Goal: Feedback & Contribution: Contribute content

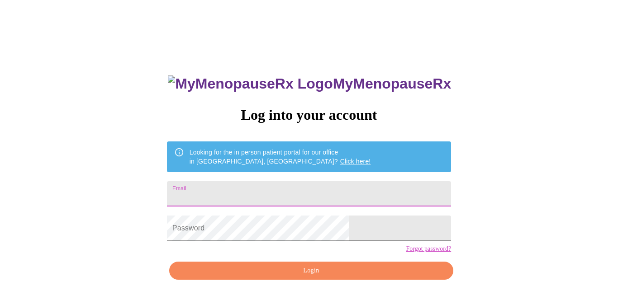
click at [299, 188] on input "Email" at bounding box center [309, 193] width 284 height 25
type input "[PERSON_NAME][EMAIL_ADDRESS][PERSON_NAME][DOMAIN_NAME]"
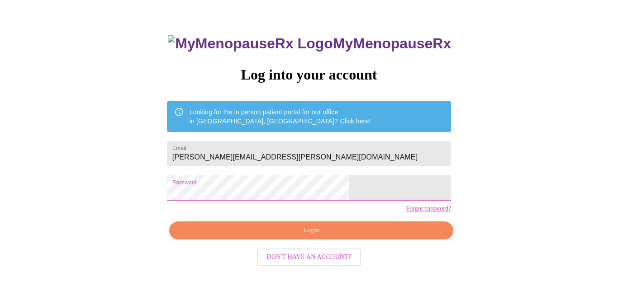
scroll to position [33, 0]
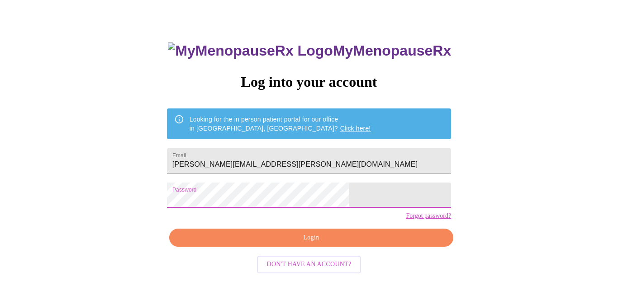
click at [312, 236] on div "MyMenopauseRx Log into your account Looking for the in person patient portal fo…" at bounding box center [309, 171] width 302 height 286
click at [307, 244] on span "Login" at bounding box center [311, 237] width 263 height 11
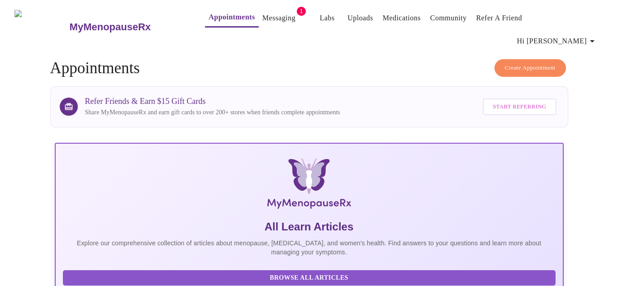
click at [262, 18] on link "Messaging" at bounding box center [278, 18] width 33 height 13
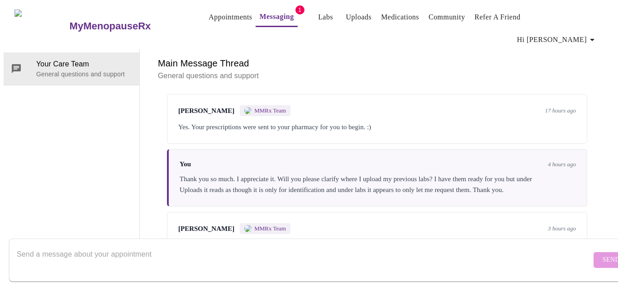
scroll to position [329, 0]
click at [228, 246] on textarea "Send a message about your appointment" at bounding box center [304, 260] width 574 height 29
type textarea "Got it! Thank you. I will do that now."
click at [602, 255] on span "Send" at bounding box center [610, 260] width 17 height 11
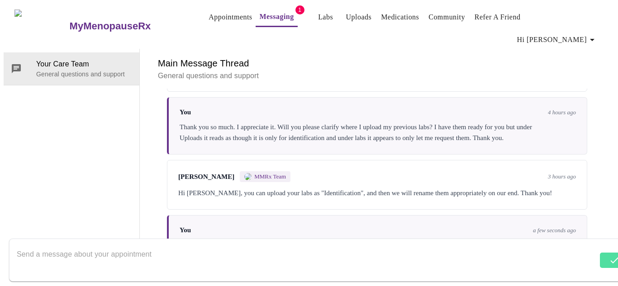
scroll to position [0, 0]
click at [349, 21] on link "Uploads" at bounding box center [359, 17] width 26 height 13
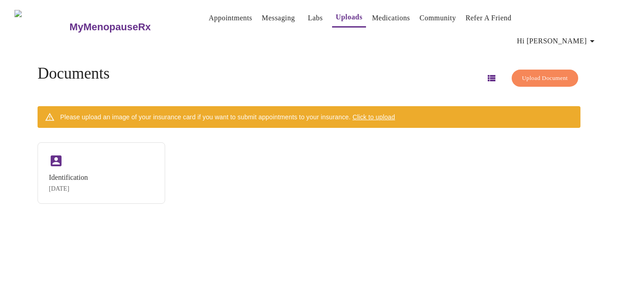
click at [395, 113] on span "Click to upload" at bounding box center [373, 116] width 43 height 7
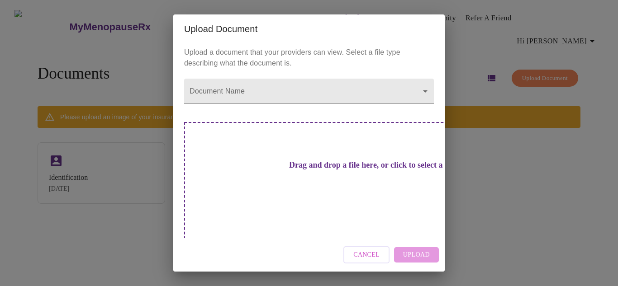
click at [246, 163] on div "Drag and drop a file here, or click to select a file" at bounding box center [372, 183] width 376 height 122
click at [263, 99] on body "MyMenopauseRx Appointments Messaging Labs Uploads Medications Community Refer a…" at bounding box center [309, 147] width 610 height 286
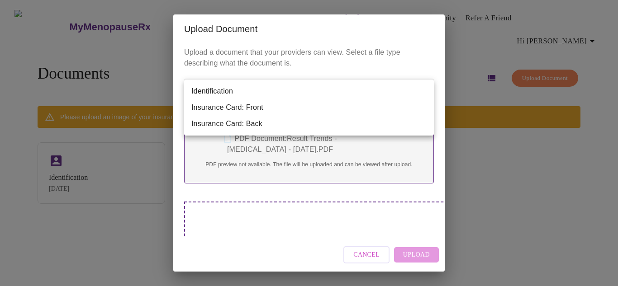
click at [238, 219] on div at bounding box center [309, 143] width 618 height 286
click at [316, 98] on body "MyMenopauseRx Appointments Messaging Labs Uploads Medications Community Refer a…" at bounding box center [309, 147] width 610 height 286
click at [315, 98] on li "Identification" at bounding box center [309, 91] width 250 height 16
type input "Identification"
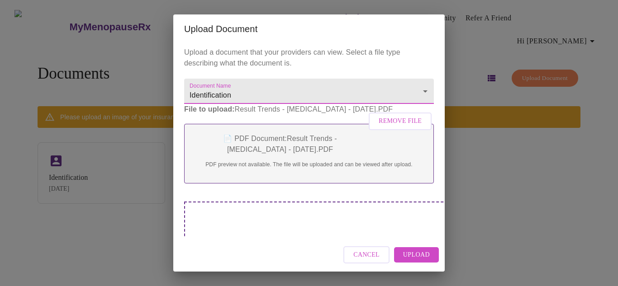
click at [416, 254] on span "Upload" at bounding box center [416, 255] width 27 height 11
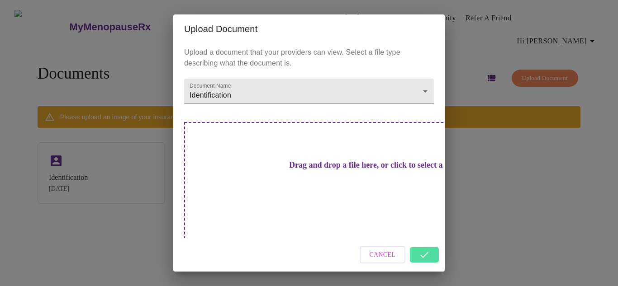
click at [323, 170] on h3 "Drag and drop a file here, or click to select a file" at bounding box center [372, 165] width 250 height 9
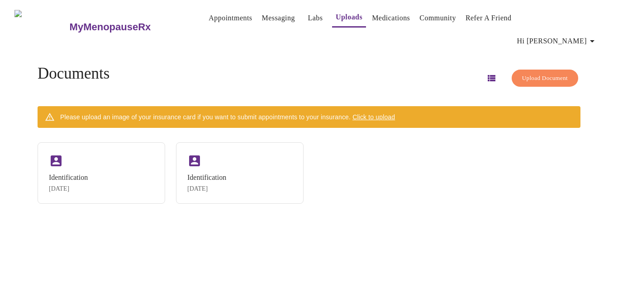
click at [522, 73] on span "Upload Document" at bounding box center [545, 78] width 46 height 10
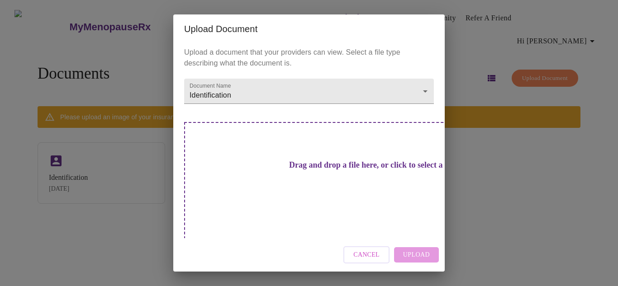
click at [362, 170] on h3 "Drag and drop a file here, or click to select a file" at bounding box center [372, 165] width 250 height 9
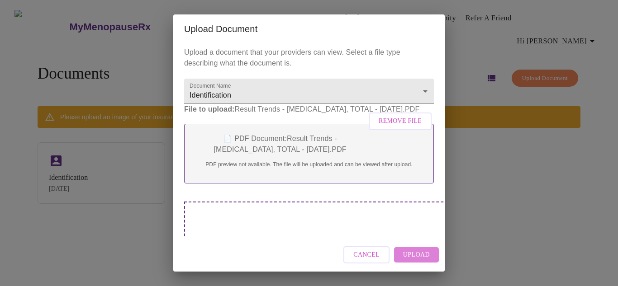
click at [416, 248] on button "Upload" at bounding box center [416, 255] width 45 height 16
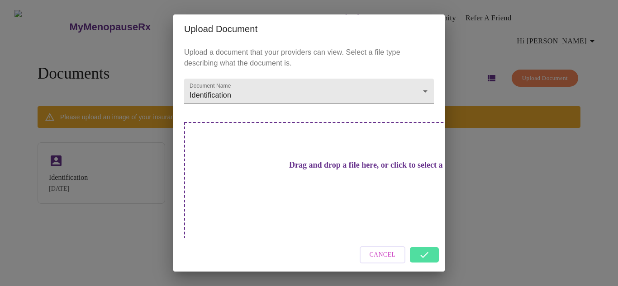
click at [471, 159] on div "Upload Document Upload a document that your providers can view. Select a file t…" at bounding box center [309, 143] width 618 height 286
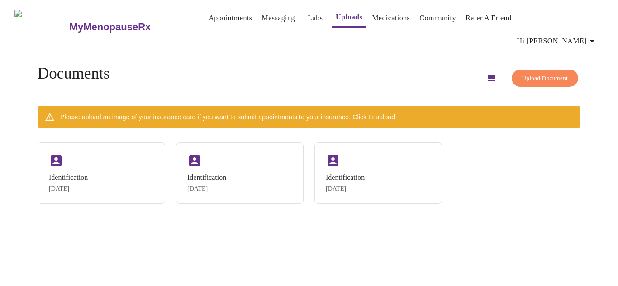
click at [522, 73] on span "Upload Document" at bounding box center [545, 78] width 46 height 10
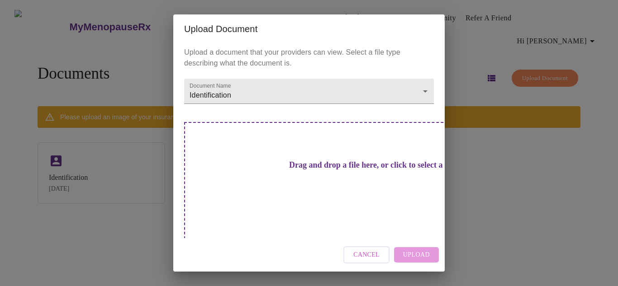
click at [333, 170] on h3 "Drag and drop a file here, or click to select a file" at bounding box center [372, 165] width 250 height 9
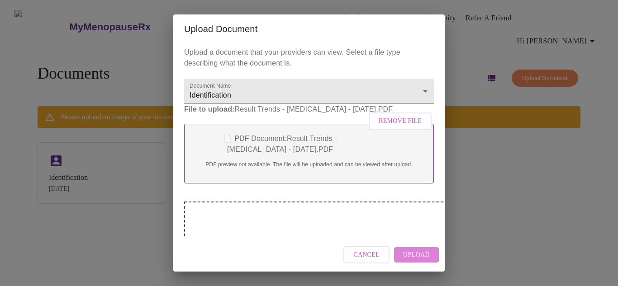
click at [409, 253] on span "Upload" at bounding box center [416, 255] width 27 height 11
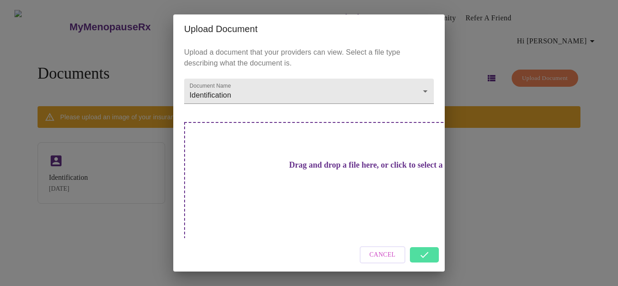
click at [513, 121] on div "Upload Document Upload a document that your providers can view. Select a file t…" at bounding box center [309, 143] width 618 height 286
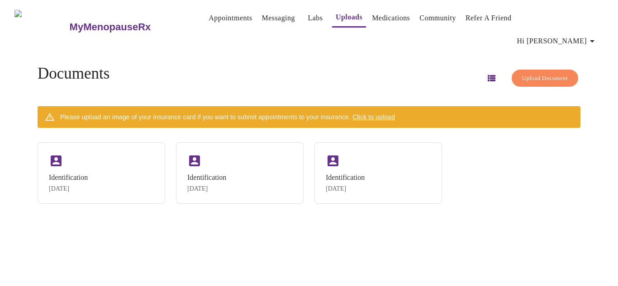
click at [530, 73] on span "Upload Document" at bounding box center [545, 78] width 46 height 10
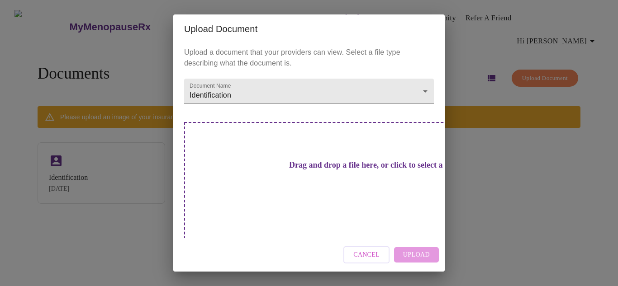
click at [359, 187] on div "Drag and drop a file here, or click to select a file" at bounding box center [372, 183] width 376 height 122
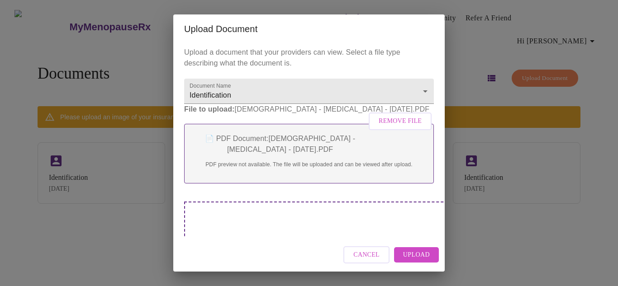
click at [418, 252] on span "Upload" at bounding box center [416, 255] width 27 height 11
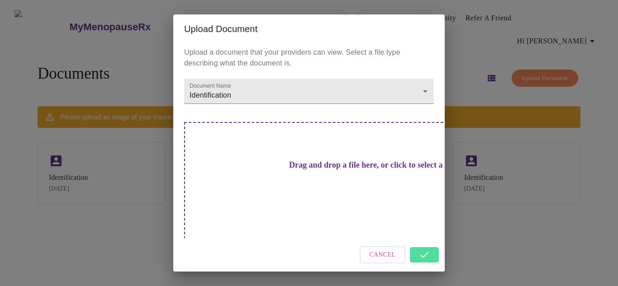
click at [526, 214] on div "Upload Document Upload a document that your providers can view. Select a file t…" at bounding box center [309, 143] width 618 height 286
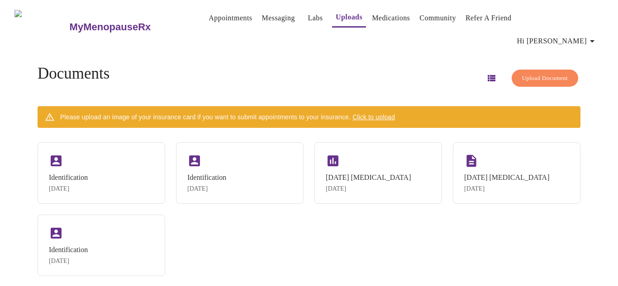
click at [532, 73] on span "Upload Document" at bounding box center [545, 78] width 46 height 10
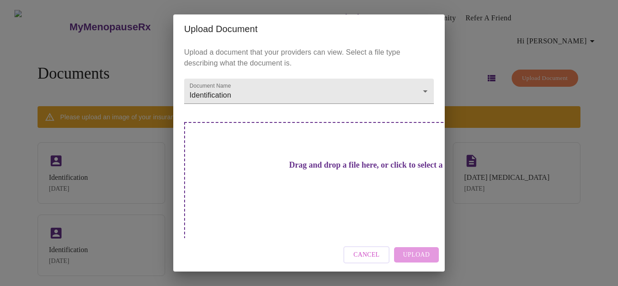
click at [372, 165] on div "Drag and drop a file here, or click to select a file" at bounding box center [372, 183] width 376 height 122
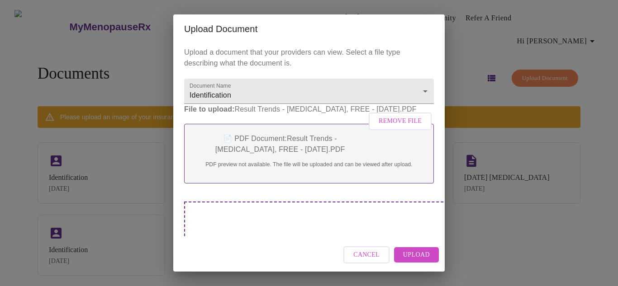
click at [436, 259] on button "Upload" at bounding box center [416, 255] width 45 height 16
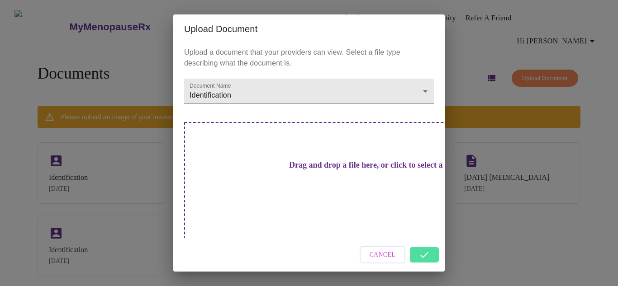
click at [534, 66] on div "Upload Document Upload a document that your providers can view. Select a file t…" at bounding box center [309, 143] width 618 height 286
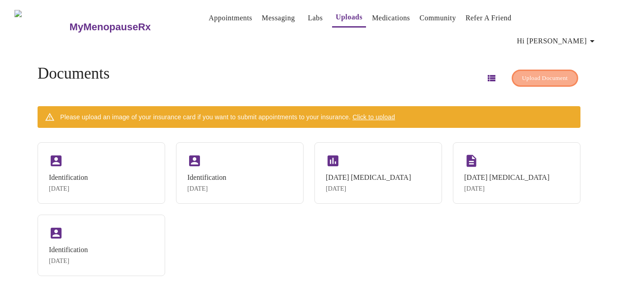
click at [532, 73] on span "Upload Document" at bounding box center [545, 78] width 46 height 10
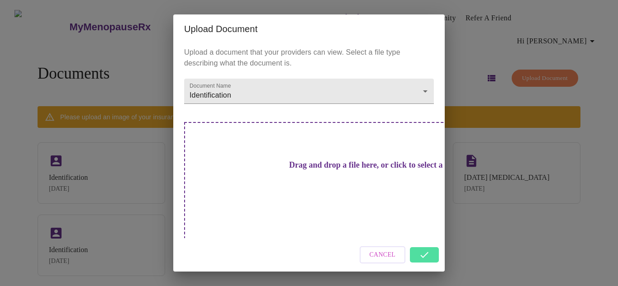
click at [338, 170] on h3 "Drag and drop a file here, or click to select a file" at bounding box center [372, 165] width 250 height 9
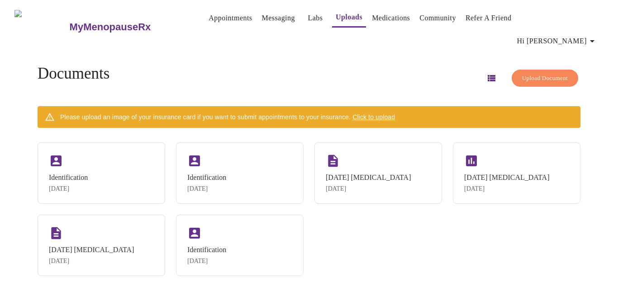
click at [544, 73] on span "Upload Document" at bounding box center [545, 78] width 46 height 10
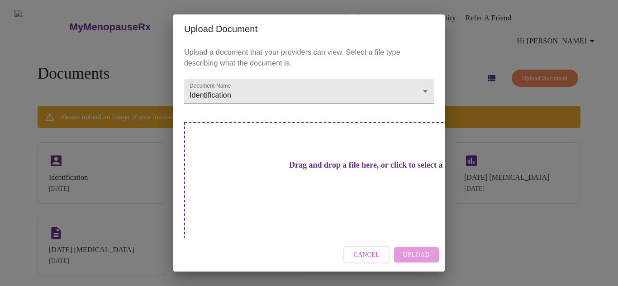
click at [352, 170] on h3 "Drag and drop a file here, or click to select a file" at bounding box center [372, 165] width 250 height 9
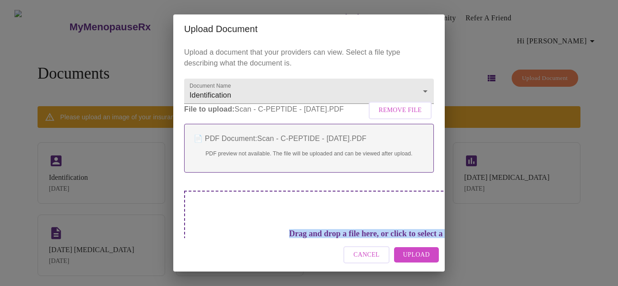
click at [296, 209] on div "Upload a document that your providers can view. Select a file type describing w…" at bounding box center [308, 140] width 271 height 195
click at [408, 253] on span "Upload" at bounding box center [416, 255] width 27 height 11
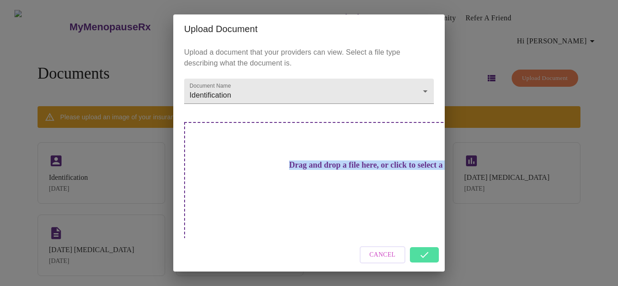
click at [544, 226] on div "Upload Document Upload a document that your providers can view. Select a file t…" at bounding box center [309, 143] width 618 height 286
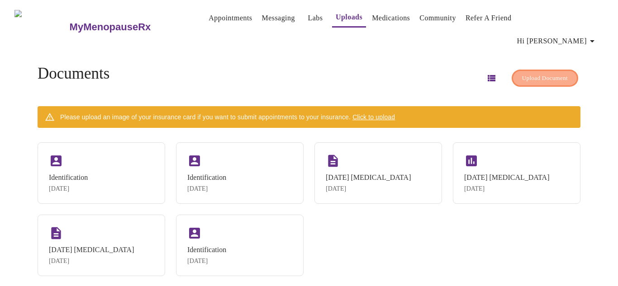
click at [537, 73] on span "Upload Document" at bounding box center [545, 78] width 46 height 10
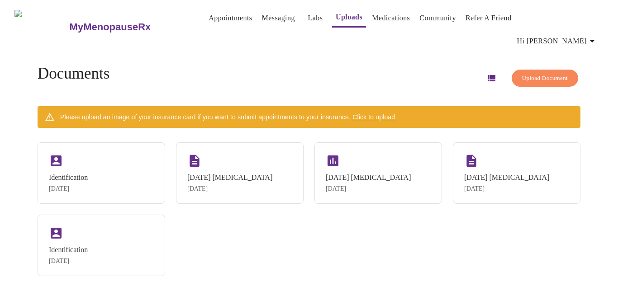
click at [538, 73] on span "Upload Document" at bounding box center [545, 78] width 46 height 10
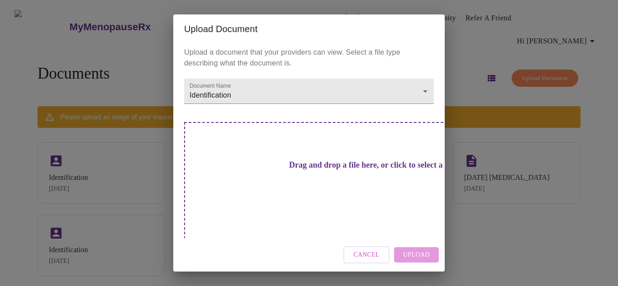
click at [304, 170] on h3 "Drag and drop a file here, or click to select a file" at bounding box center [372, 165] width 250 height 9
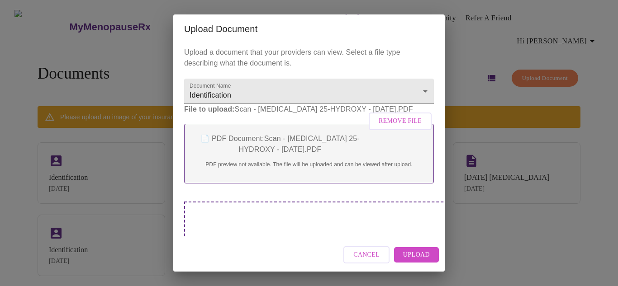
click at [412, 253] on span "Upload" at bounding box center [416, 255] width 27 height 11
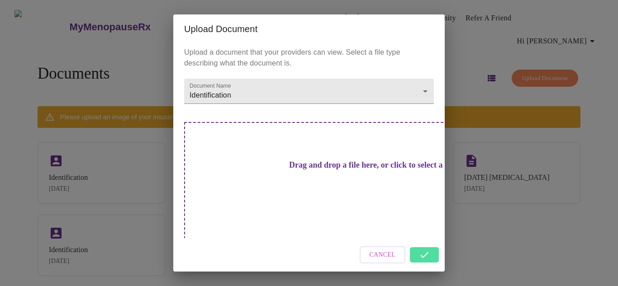
click at [515, 268] on div "Upload Document Upload a document that your providers can view. Select a file t…" at bounding box center [309, 143] width 618 height 286
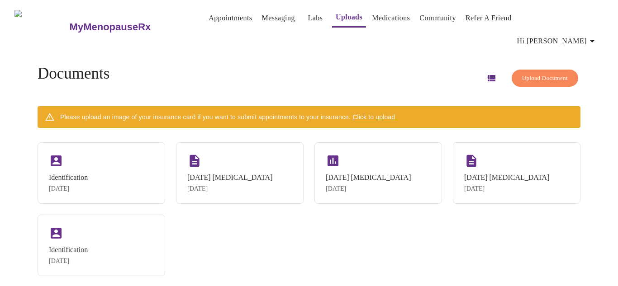
click at [558, 70] on button "Upload Document" at bounding box center [544, 79] width 66 height 18
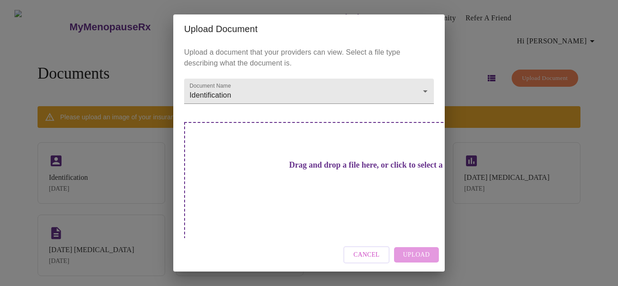
click at [308, 170] on h3 "Drag and drop a file here, or click to select a file" at bounding box center [372, 165] width 250 height 9
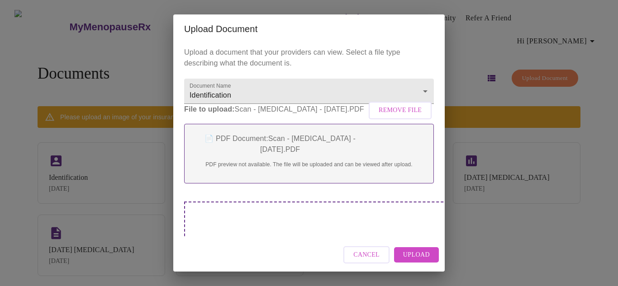
click at [408, 259] on span "Upload" at bounding box center [416, 255] width 27 height 11
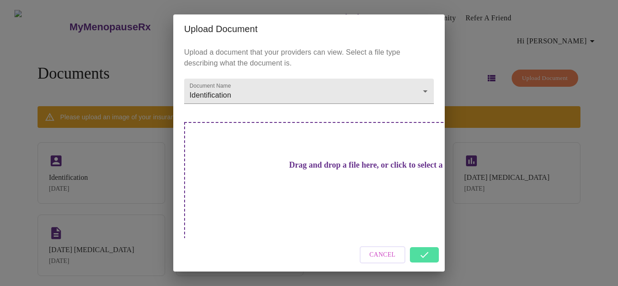
click at [492, 254] on div "Upload Document Upload a document that your providers can view. Select a file t…" at bounding box center [309, 143] width 618 height 286
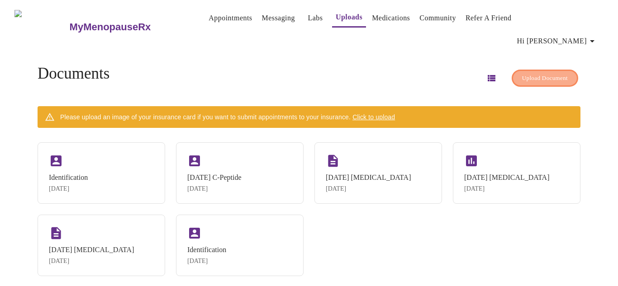
click at [534, 73] on span "Upload Document" at bounding box center [545, 78] width 46 height 10
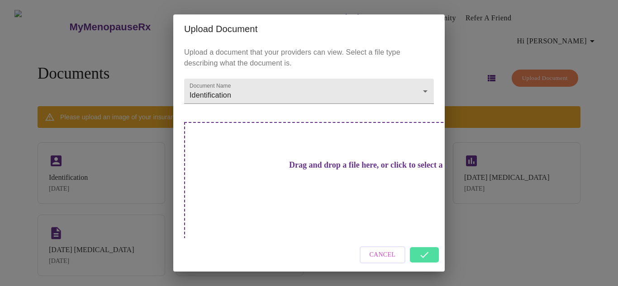
click at [314, 170] on h3 "Drag and drop a file here, or click to select a file" at bounding box center [372, 165] width 250 height 9
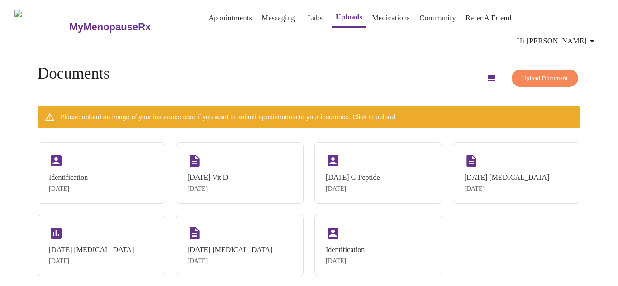
click at [527, 73] on span "Upload Document" at bounding box center [545, 78] width 46 height 10
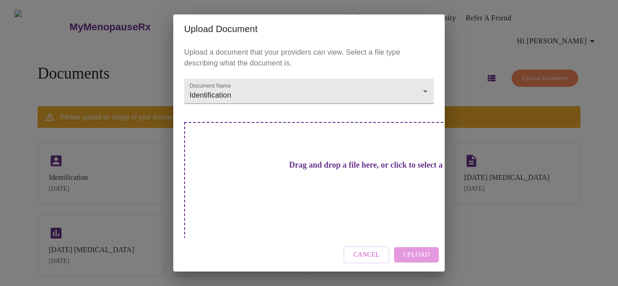
click at [367, 201] on div "Drag and drop a file here, or click to select a file" at bounding box center [372, 183] width 376 height 122
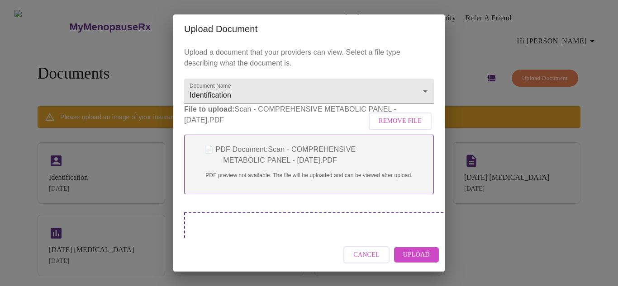
click at [411, 256] on span "Upload" at bounding box center [416, 255] width 27 height 11
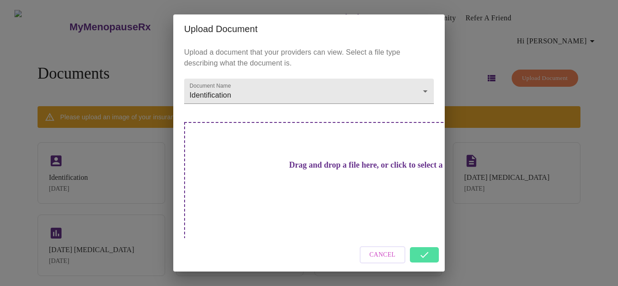
click at [541, 59] on div "Upload Document Upload a document that your providers can view. Select a file t…" at bounding box center [309, 143] width 618 height 286
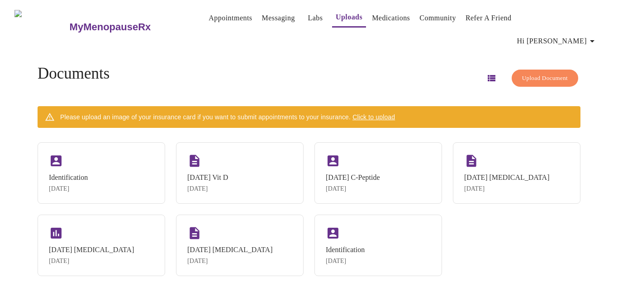
click at [541, 73] on span "Upload Document" at bounding box center [545, 78] width 46 height 10
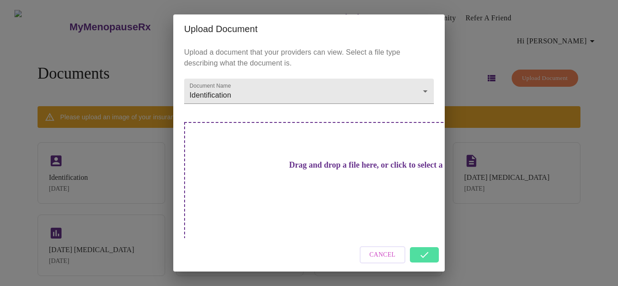
click at [310, 170] on h3 "Drag and drop a file here, or click to select a file" at bounding box center [372, 165] width 250 height 9
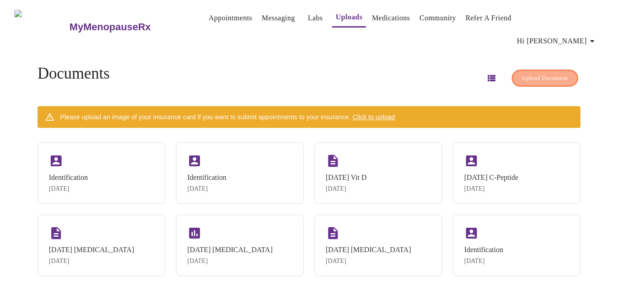
click at [553, 73] on span "Upload Document" at bounding box center [545, 78] width 46 height 10
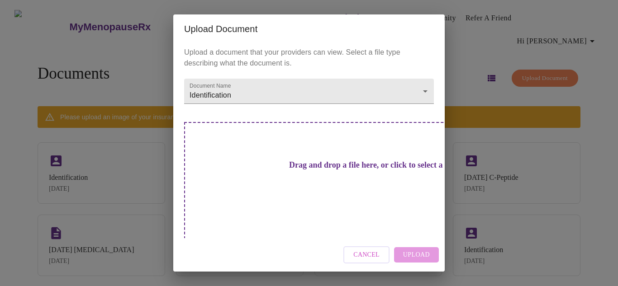
click at [331, 170] on h3 "Drag and drop a file here, or click to select a file" at bounding box center [372, 165] width 250 height 9
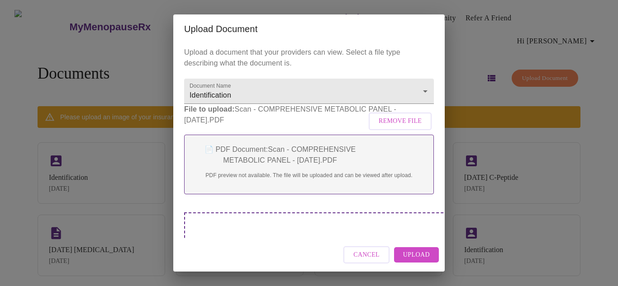
click at [407, 257] on span "Upload" at bounding box center [416, 255] width 27 height 11
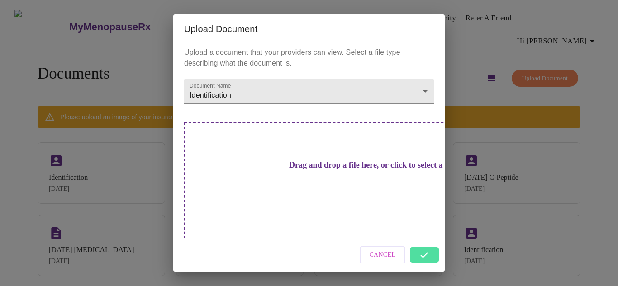
click at [591, 186] on div "Upload Document Upload a document that your providers can view. Select a file t…" at bounding box center [309, 143] width 618 height 286
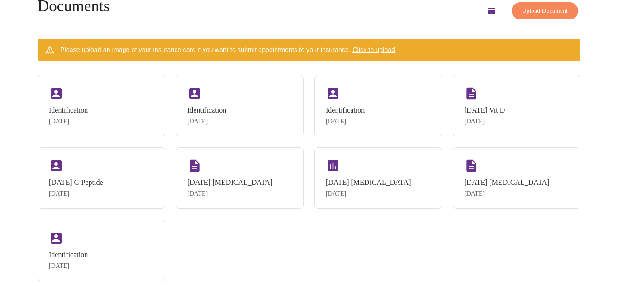
scroll to position [28, 0]
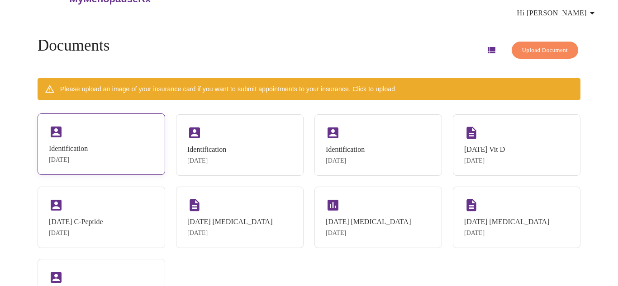
click at [115, 133] on div "Identification [DATE]" at bounding box center [102, 143] width 128 height 61
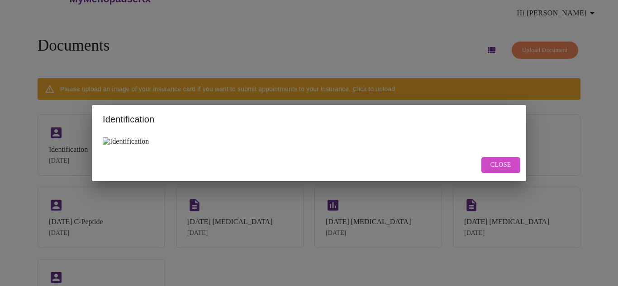
click at [110, 140] on img at bounding box center [126, 141] width 46 height 8
click at [105, 140] on img at bounding box center [126, 141] width 46 height 8
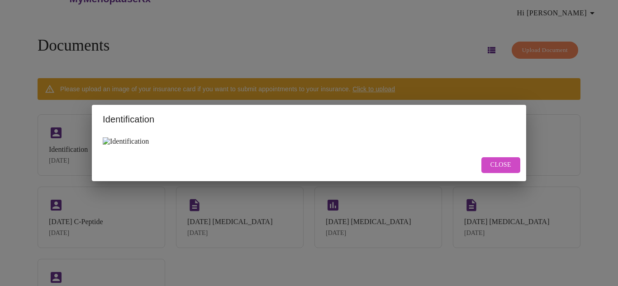
click at [487, 171] on button "Close" at bounding box center [500, 165] width 39 height 16
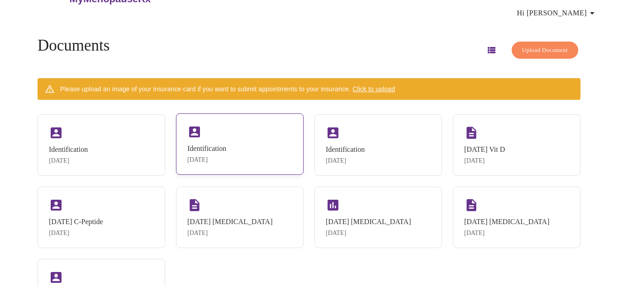
click at [247, 131] on div "Identification [DATE]" at bounding box center [240, 143] width 128 height 61
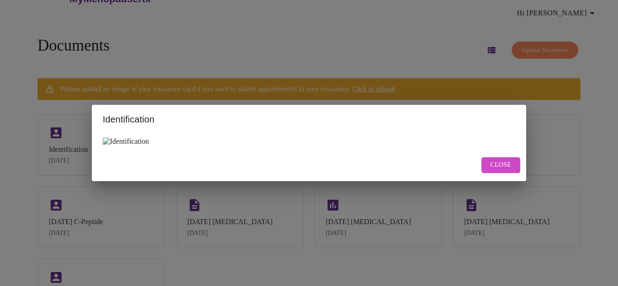
click at [392, 154] on div "Close" at bounding box center [309, 165] width 434 height 32
click at [109, 141] on img at bounding box center [126, 141] width 46 height 8
click at [118, 142] on img at bounding box center [126, 141] width 46 height 8
click at [511, 166] on button "Close" at bounding box center [500, 165] width 39 height 16
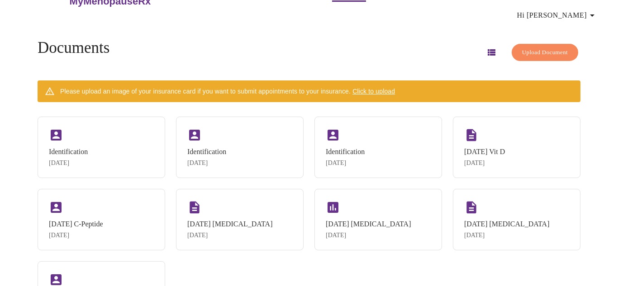
scroll to position [0, 0]
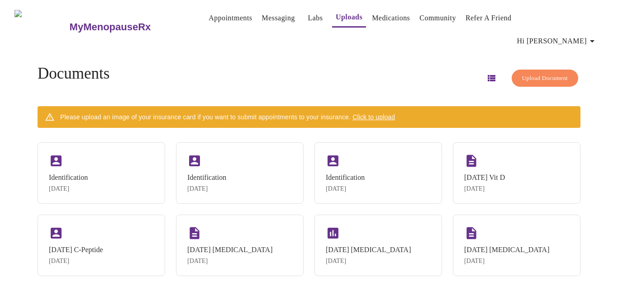
click at [261, 21] on link "Messaging" at bounding box center [277, 18] width 33 height 13
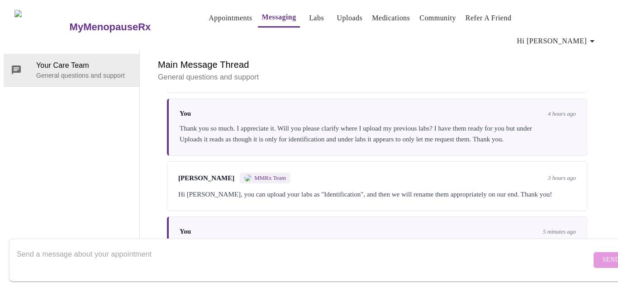
scroll to position [383, 0]
